Goal: Information Seeking & Learning: Learn about a topic

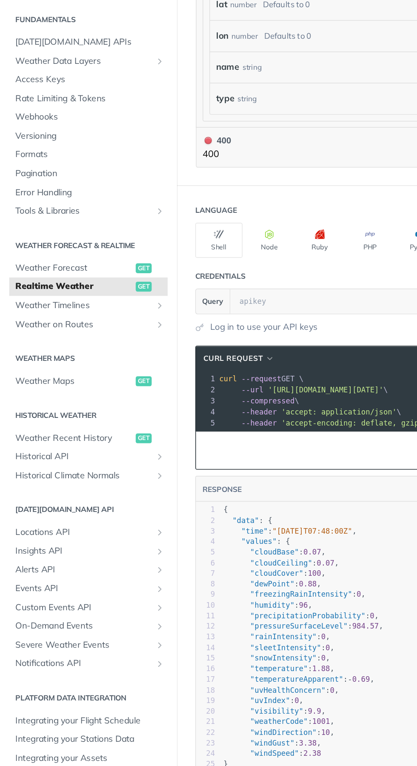
scroll to position [426, 0]
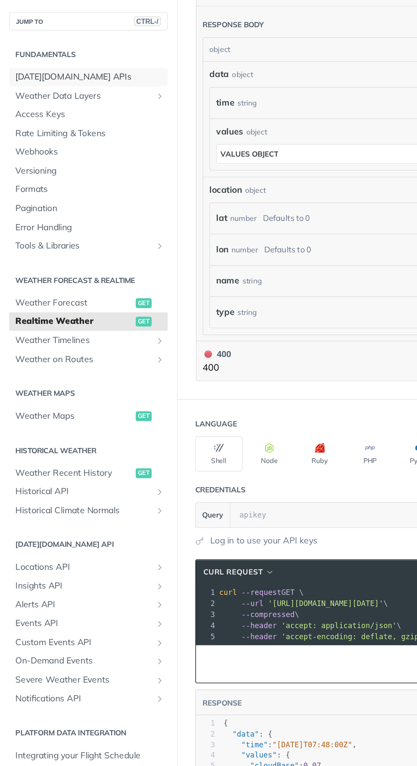
click at [56, 53] on span "[DATE][DOMAIN_NAME] APIs" at bounding box center [62, 53] width 103 height 9
